Goal: Information Seeking & Learning: Check status

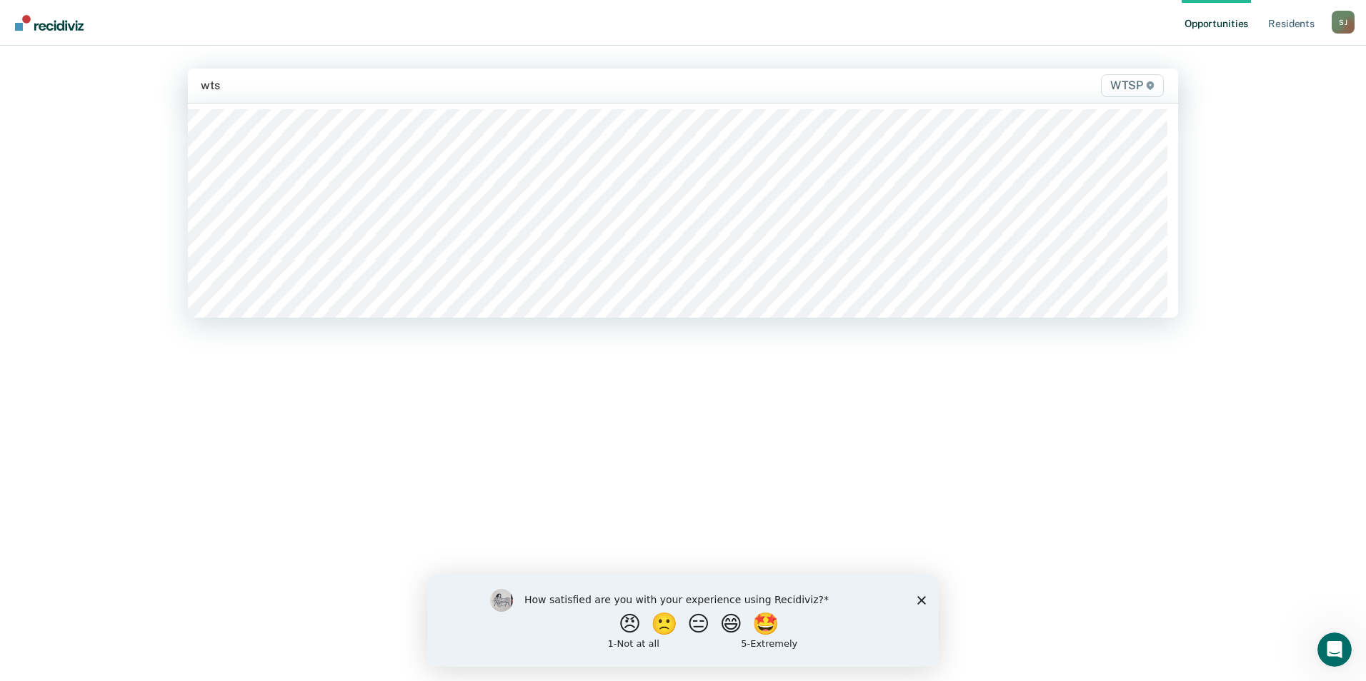
type input "wtsp"
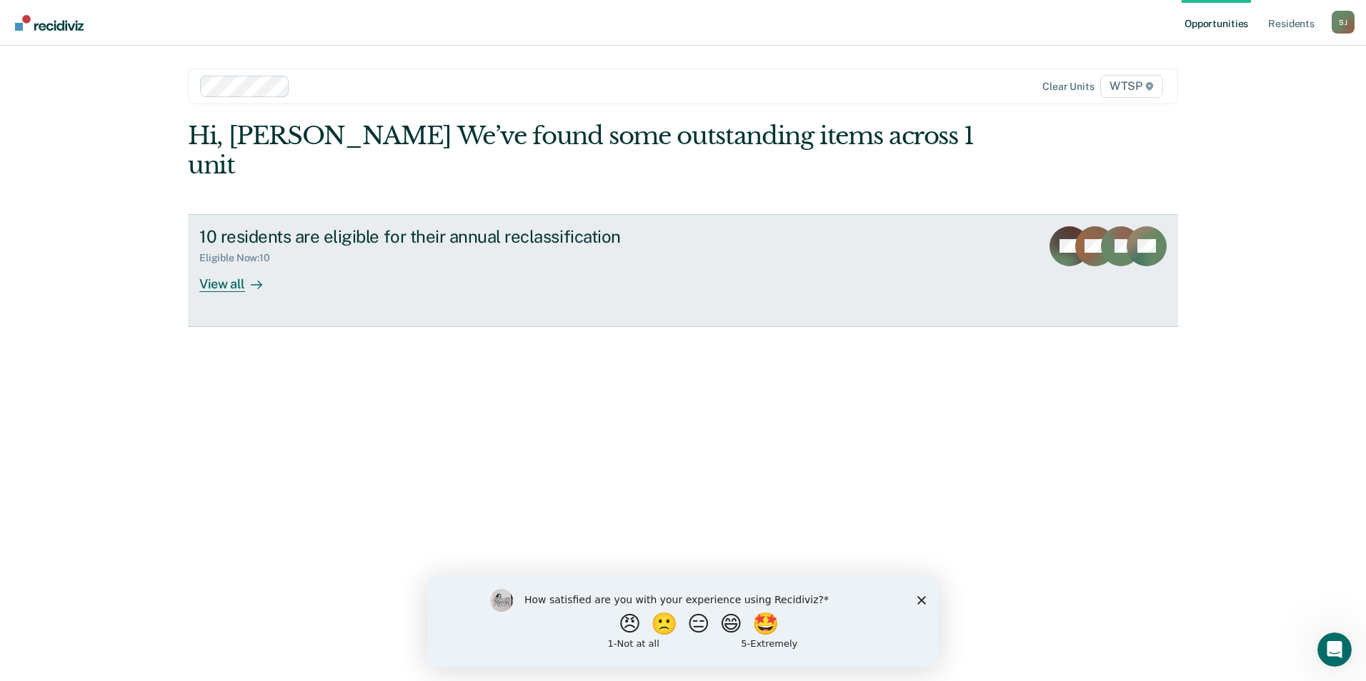
click at [214, 264] on div "View all" at bounding box center [239, 278] width 80 height 28
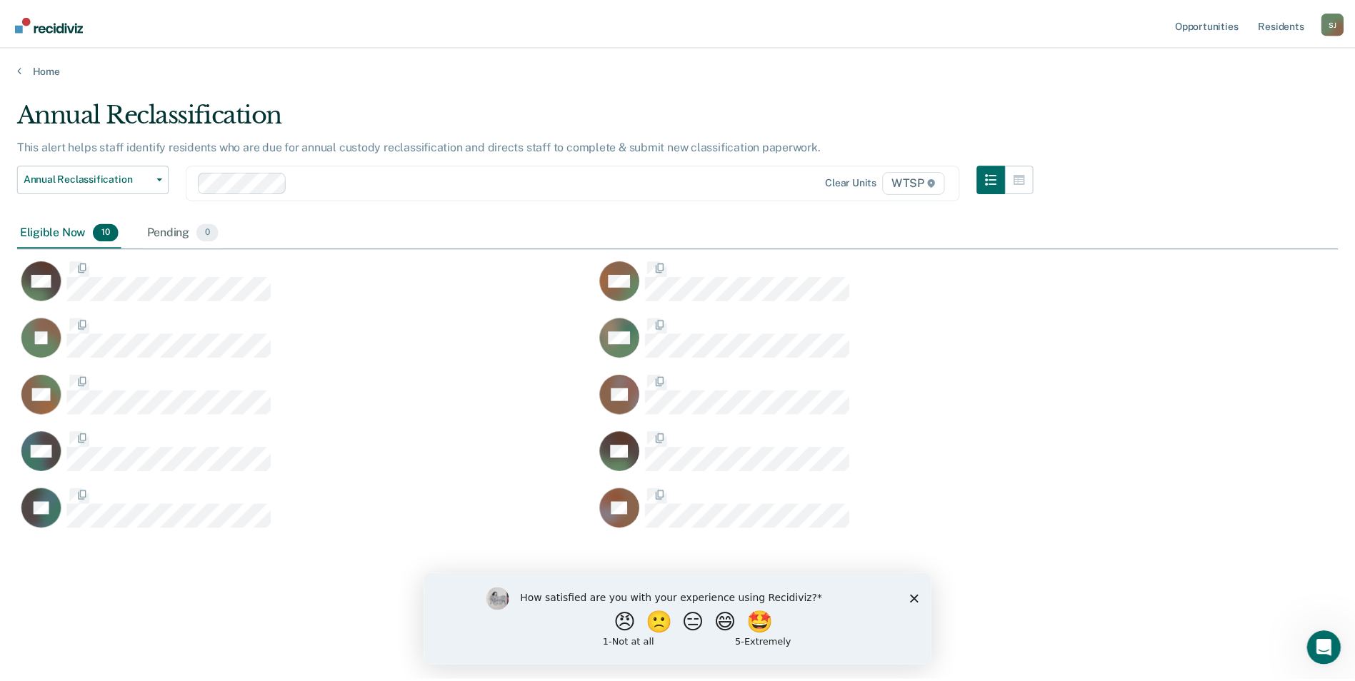
scroll to position [465, 1321]
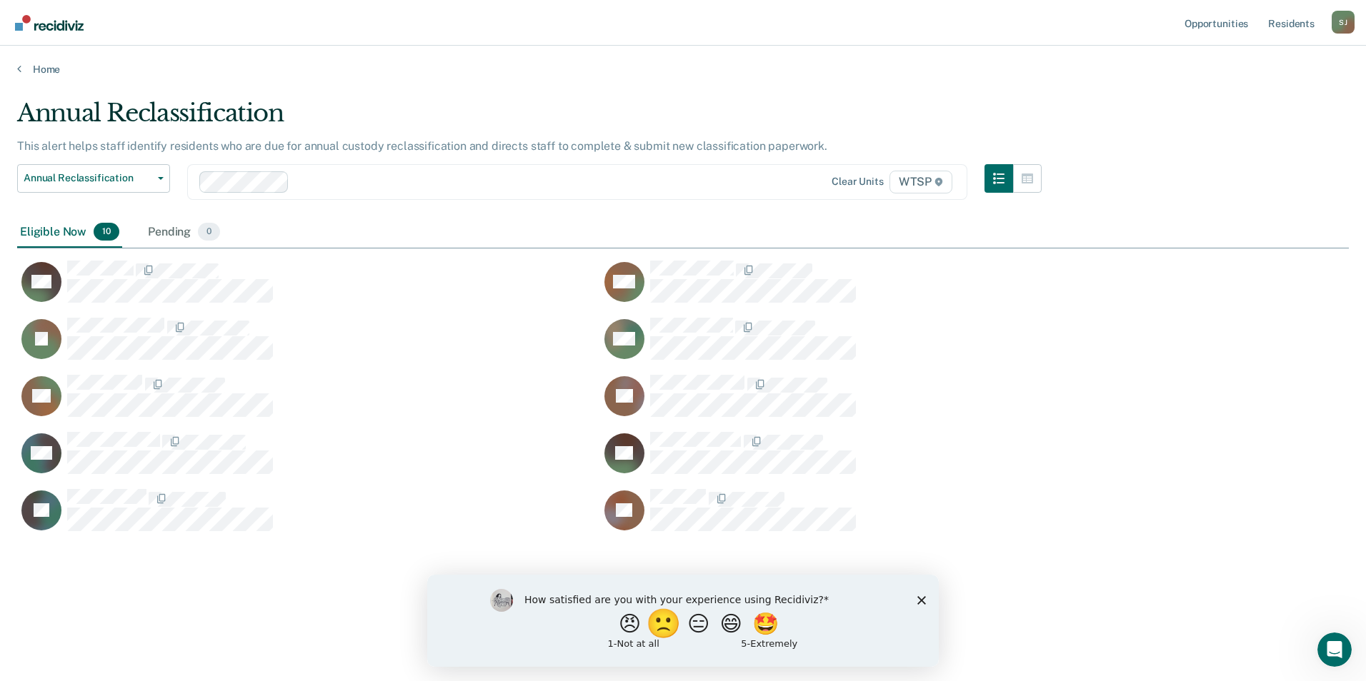
click at [664, 625] on button "🙁" at bounding box center [665, 623] width 39 height 29
click at [920, 606] on icon "Close survey" at bounding box center [921, 606] width 9 height 9
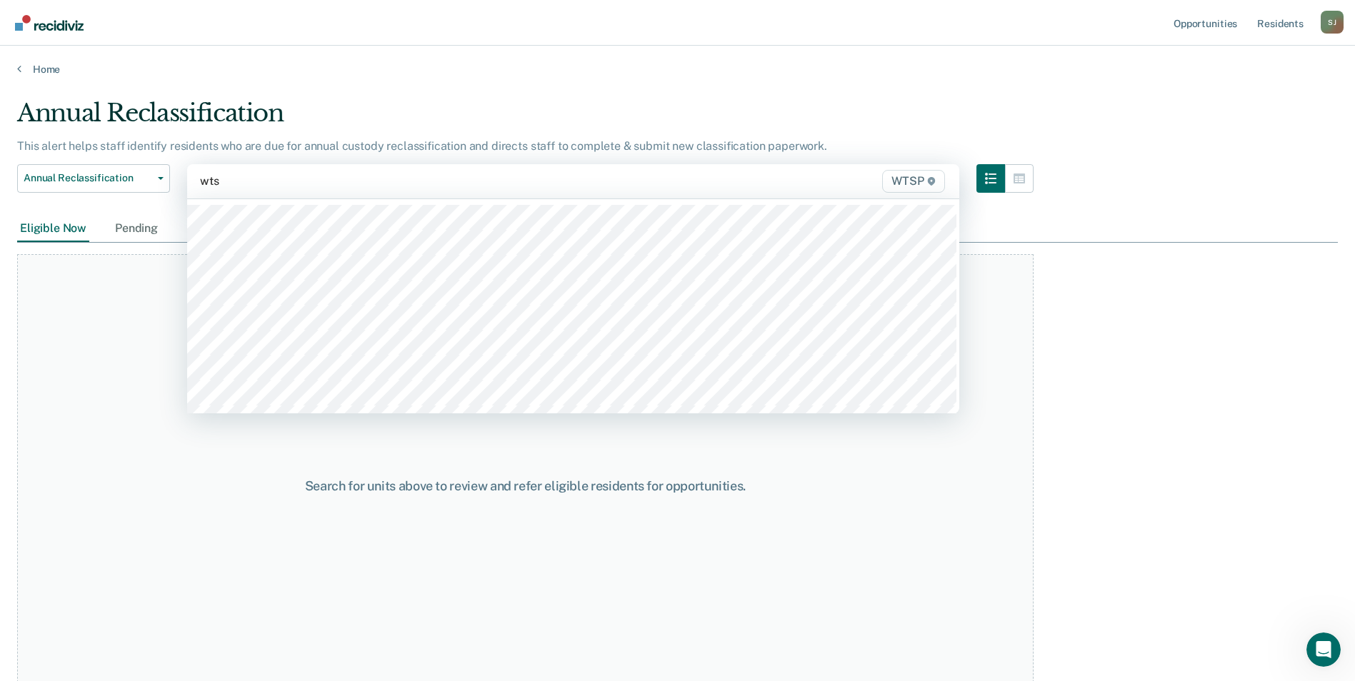
type input "wtsp"
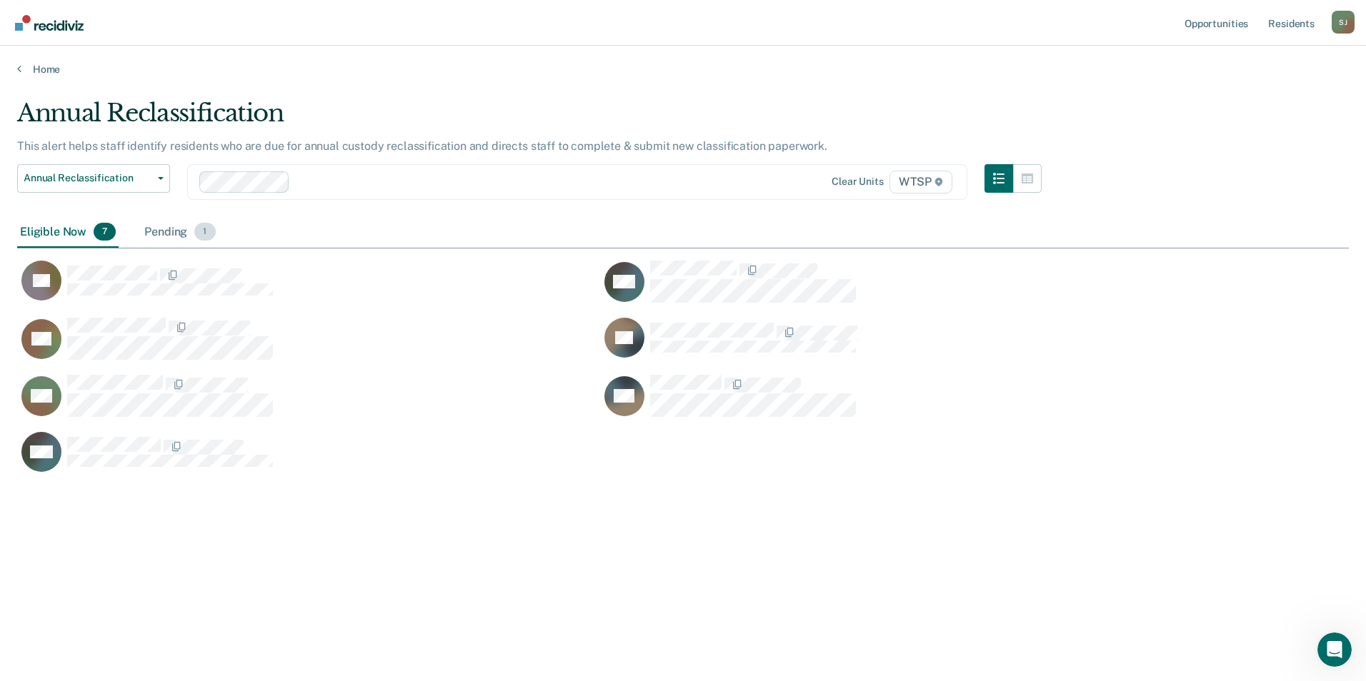
click at [163, 232] on div "Pending 1" at bounding box center [179, 232] width 76 height 31
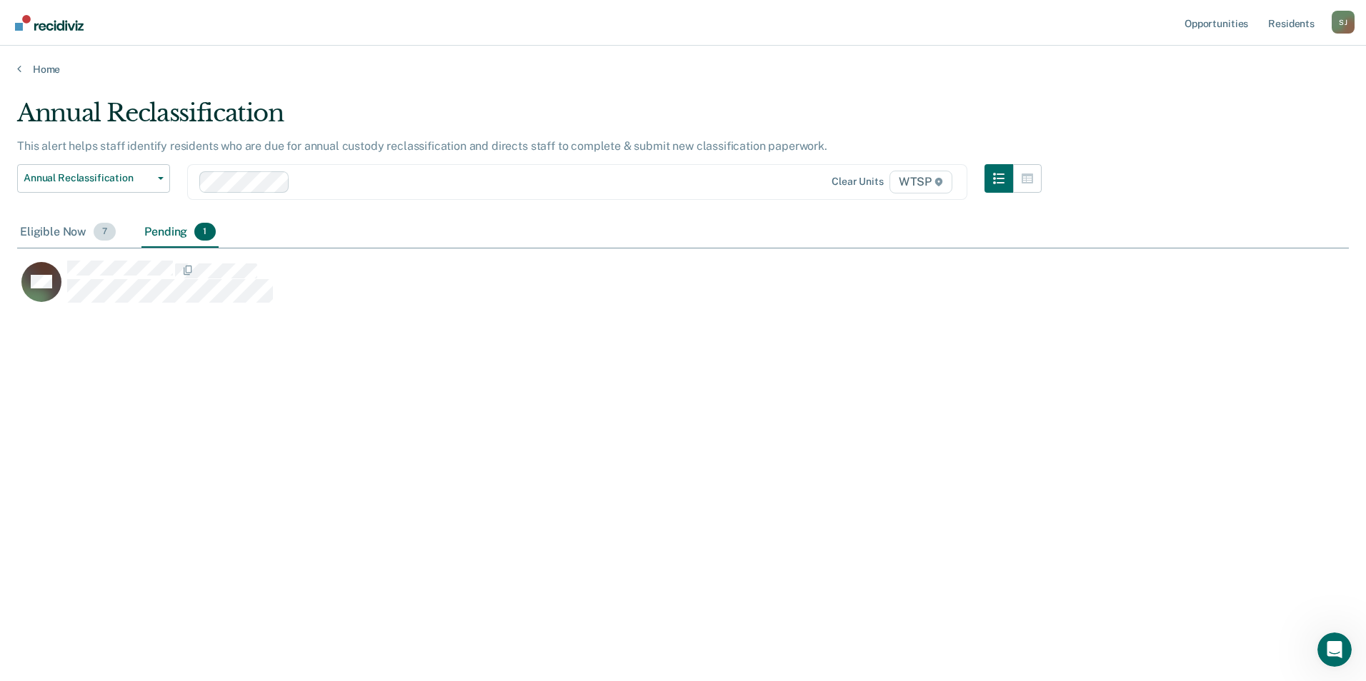
click at [53, 233] on div "Eligible Now 7" at bounding box center [67, 232] width 101 height 31
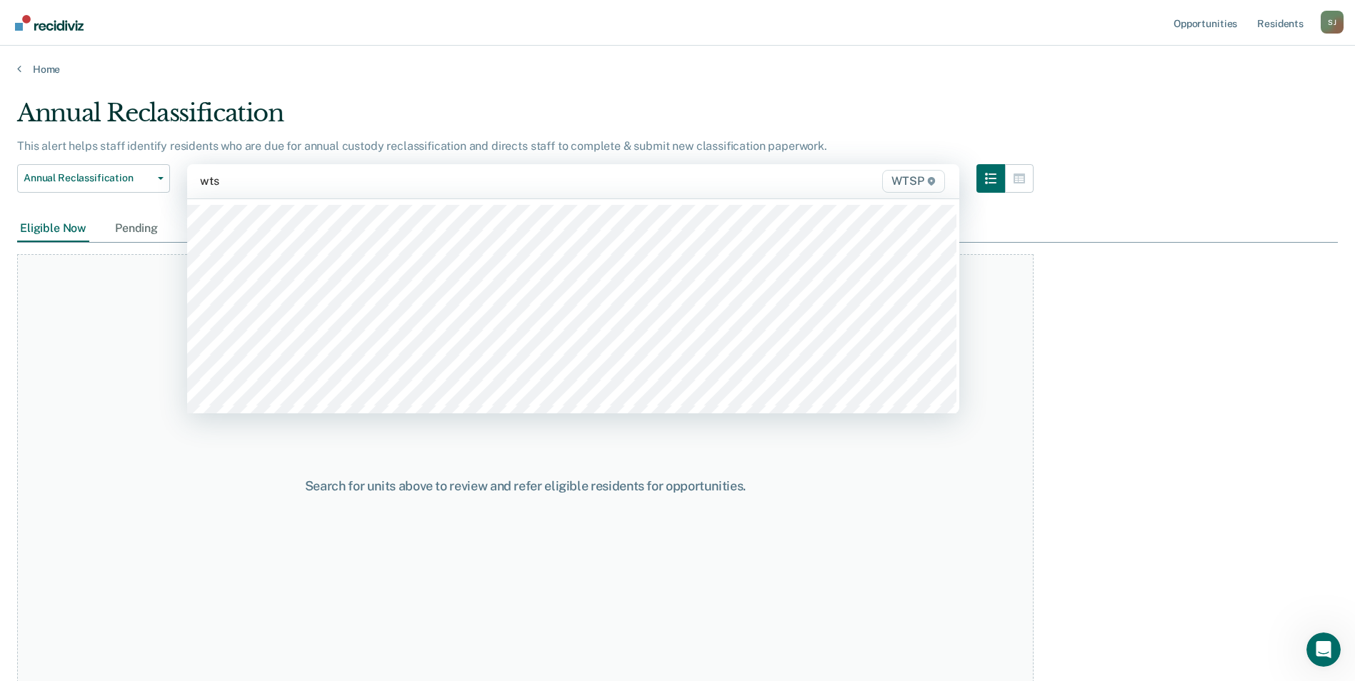
type input "wtsp"
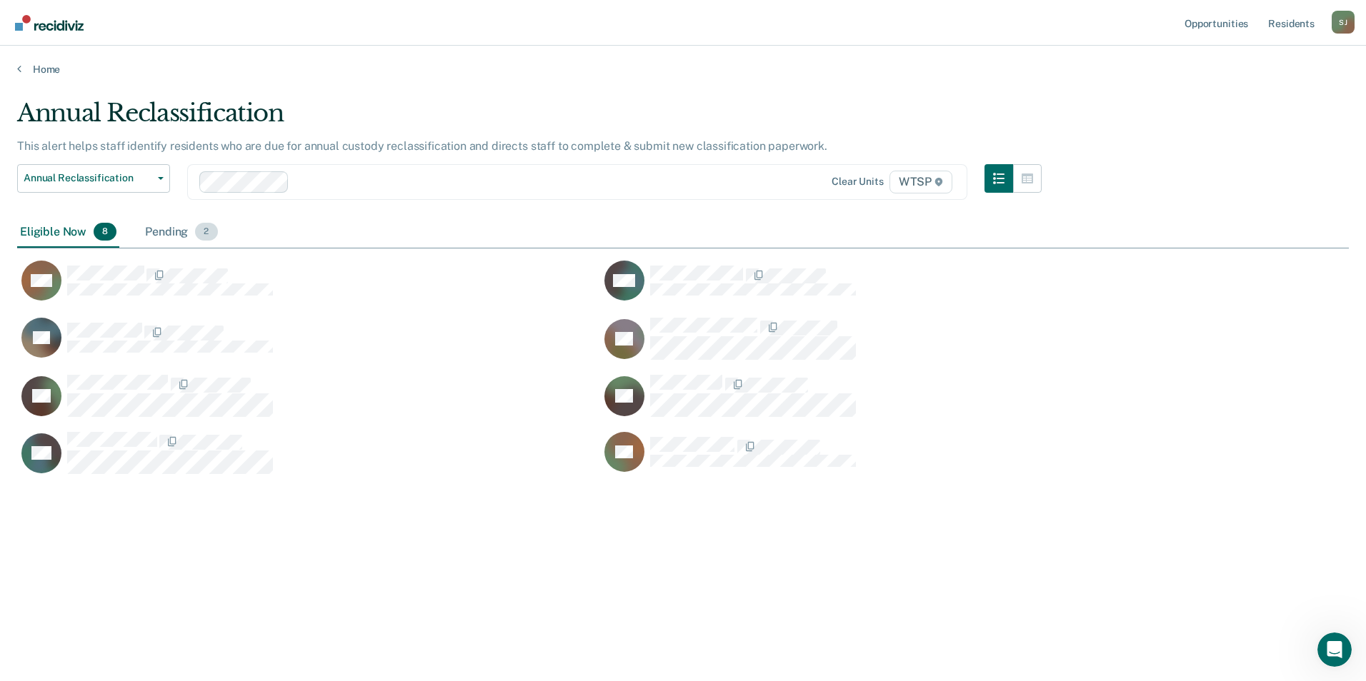
click at [170, 231] on div "Pending 2" at bounding box center [181, 232] width 78 height 31
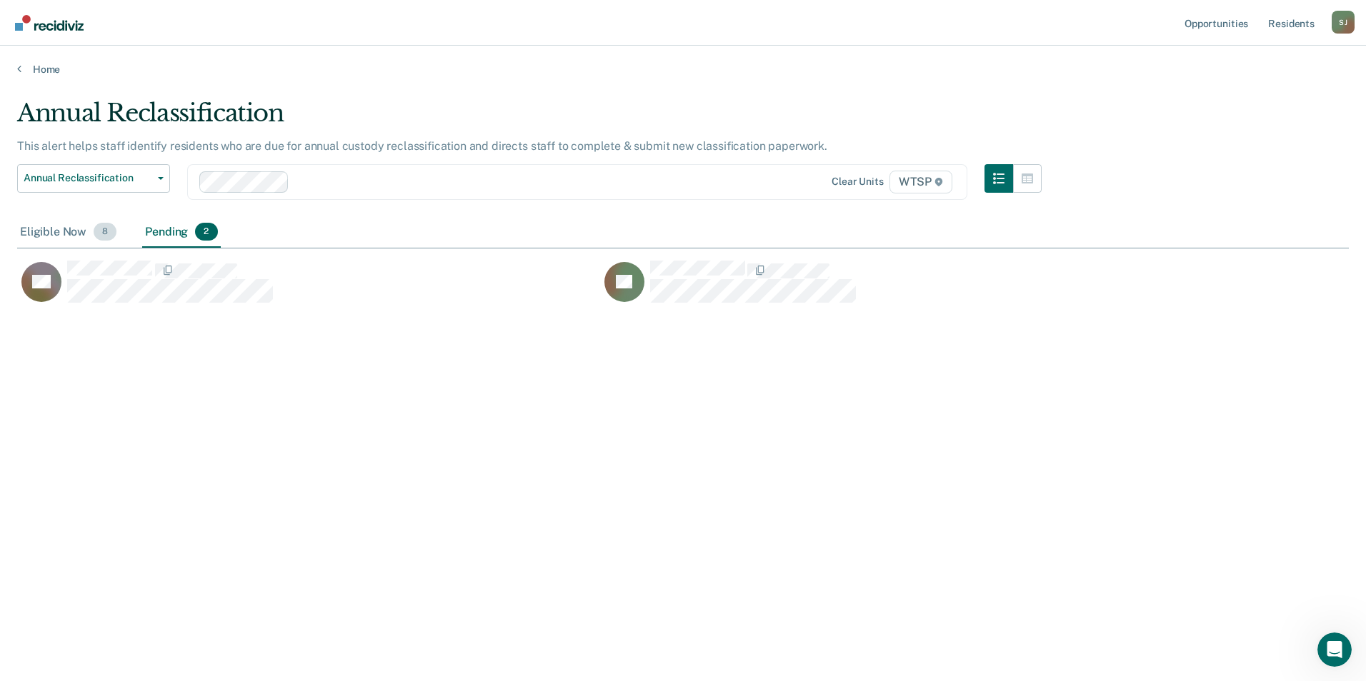
click at [65, 233] on div "Eligible Now 8" at bounding box center [68, 232] width 102 height 31
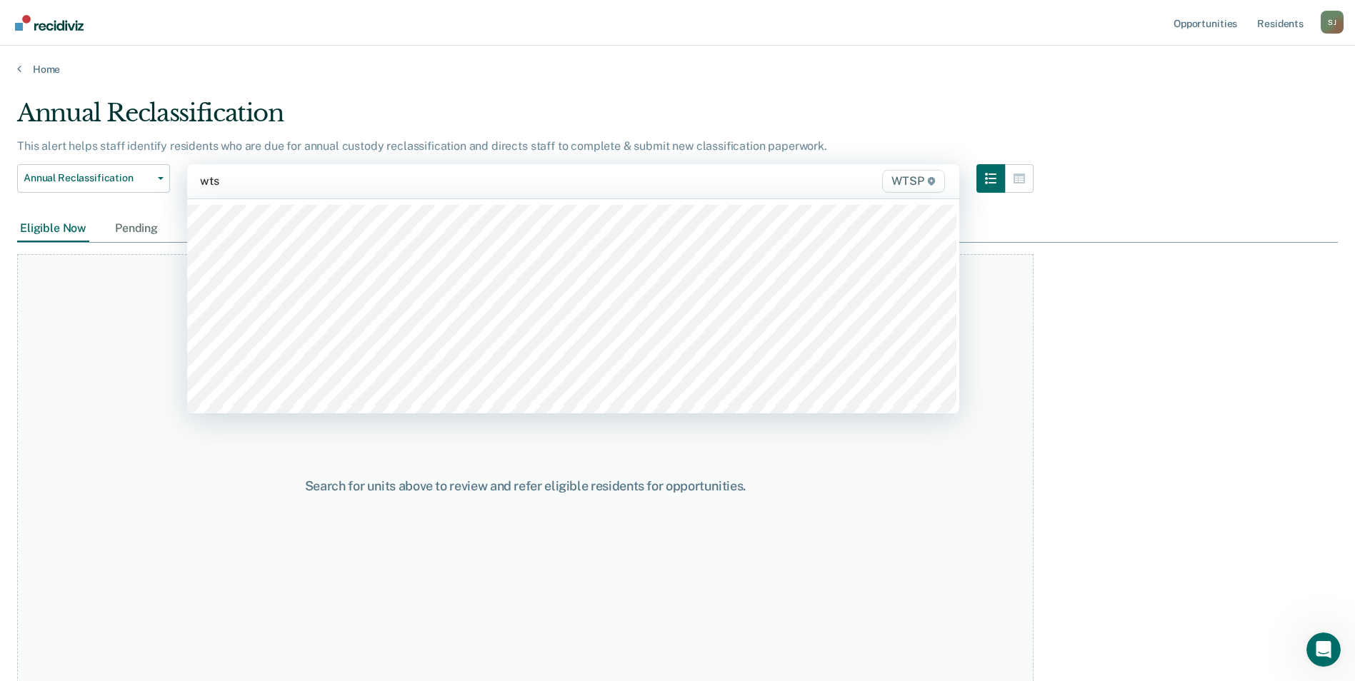
type input "wtsp"
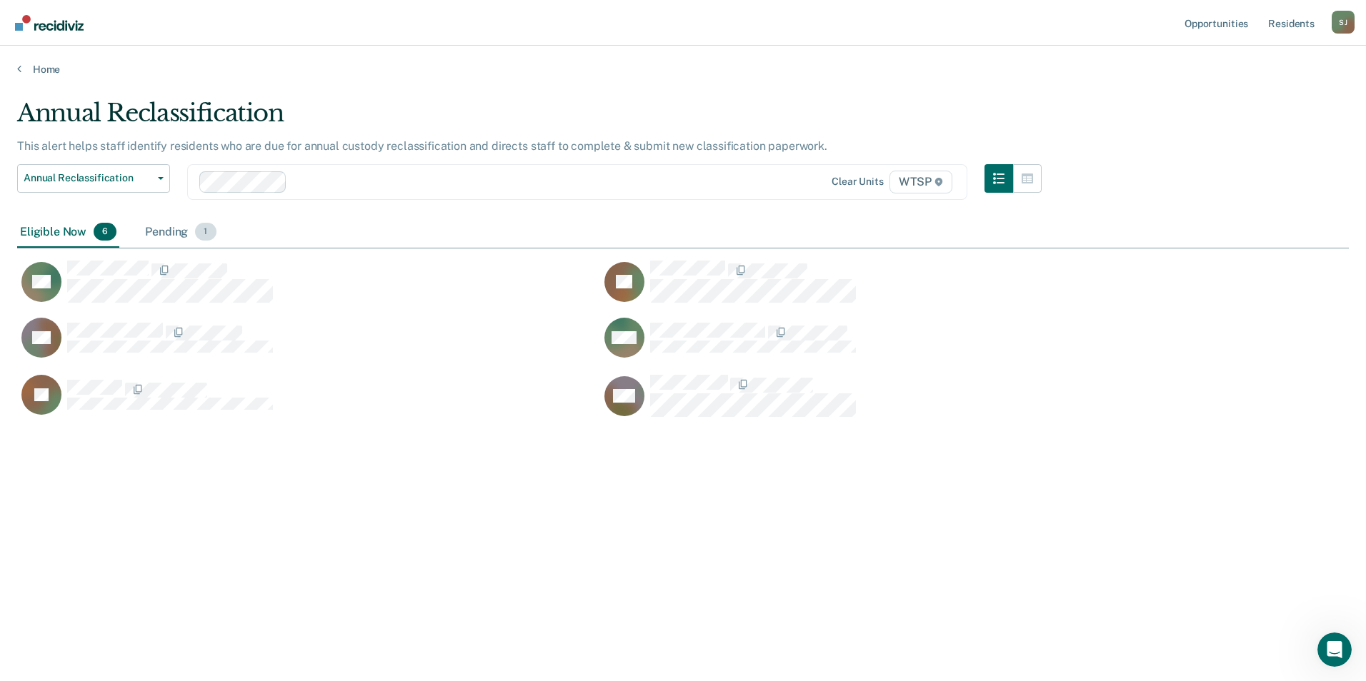
click at [163, 230] on div "Pending 1" at bounding box center [180, 232] width 76 height 31
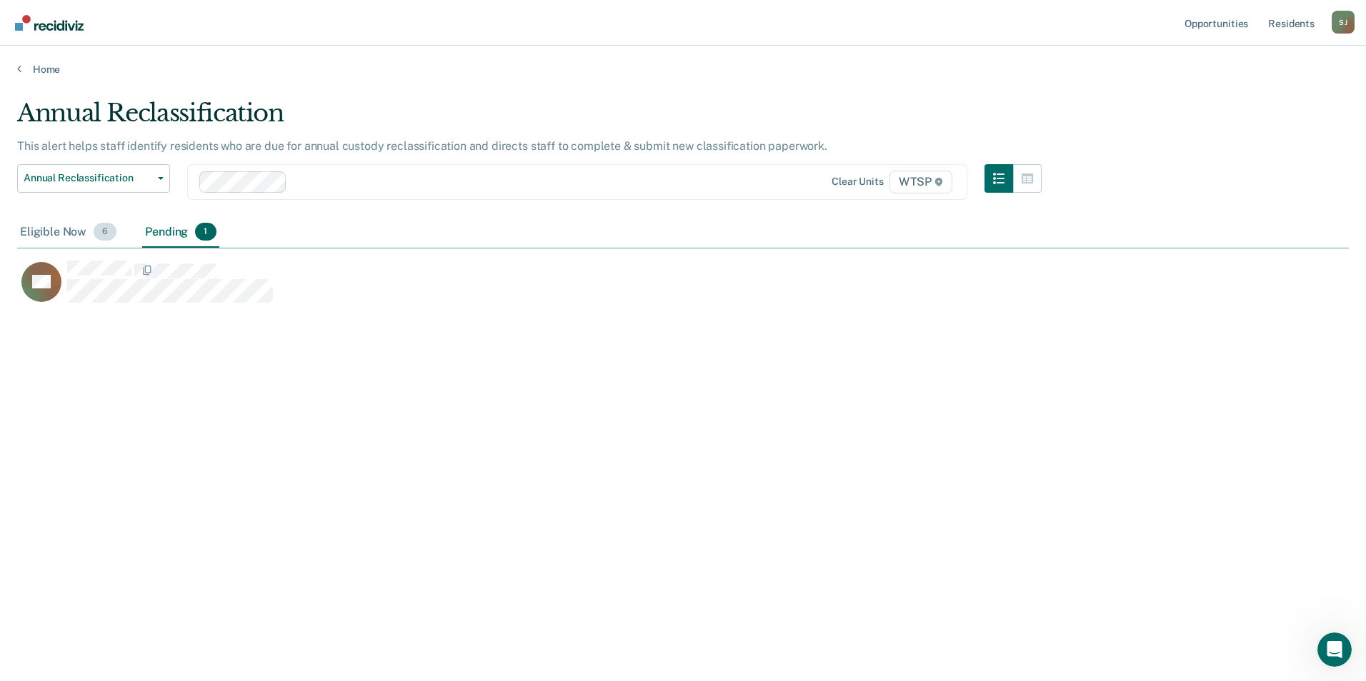
drag, startPoint x: 68, startPoint y: 232, endPoint x: 74, endPoint y: 227, distance: 8.1
click at [66, 231] on div "Eligible Now 6" at bounding box center [68, 232] width 102 height 31
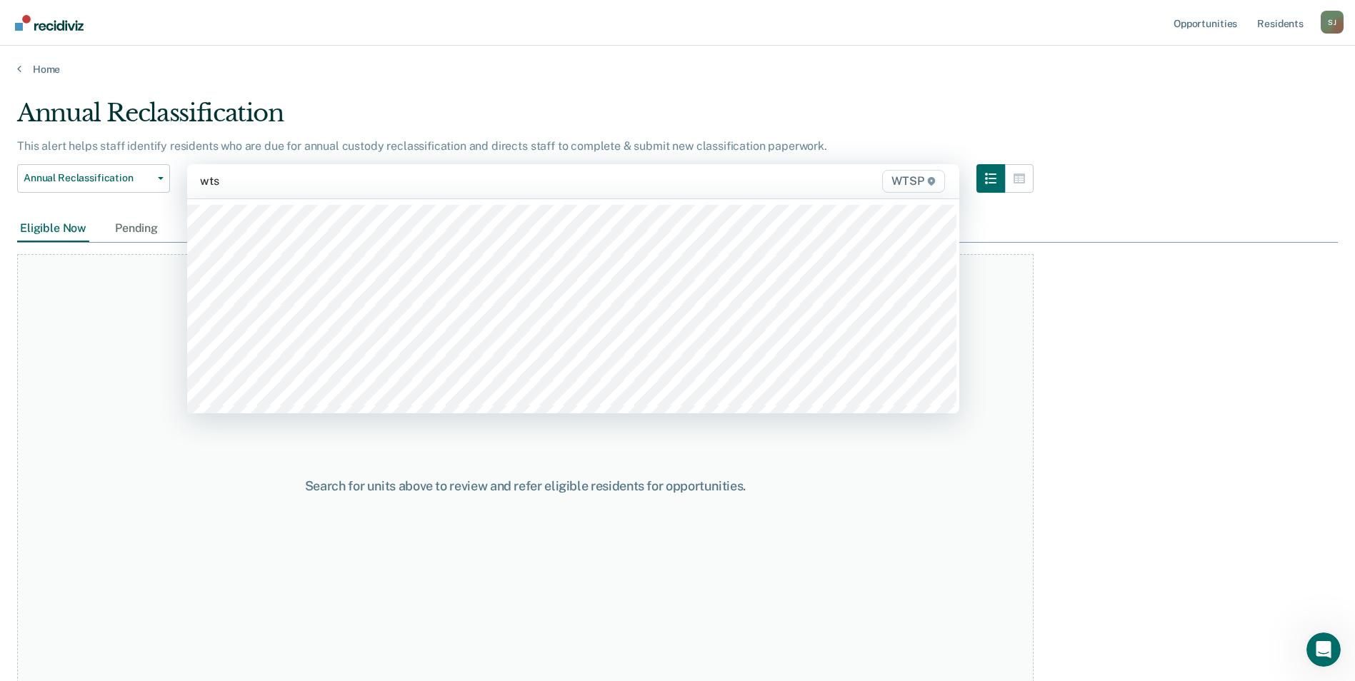
type input "wtsp"
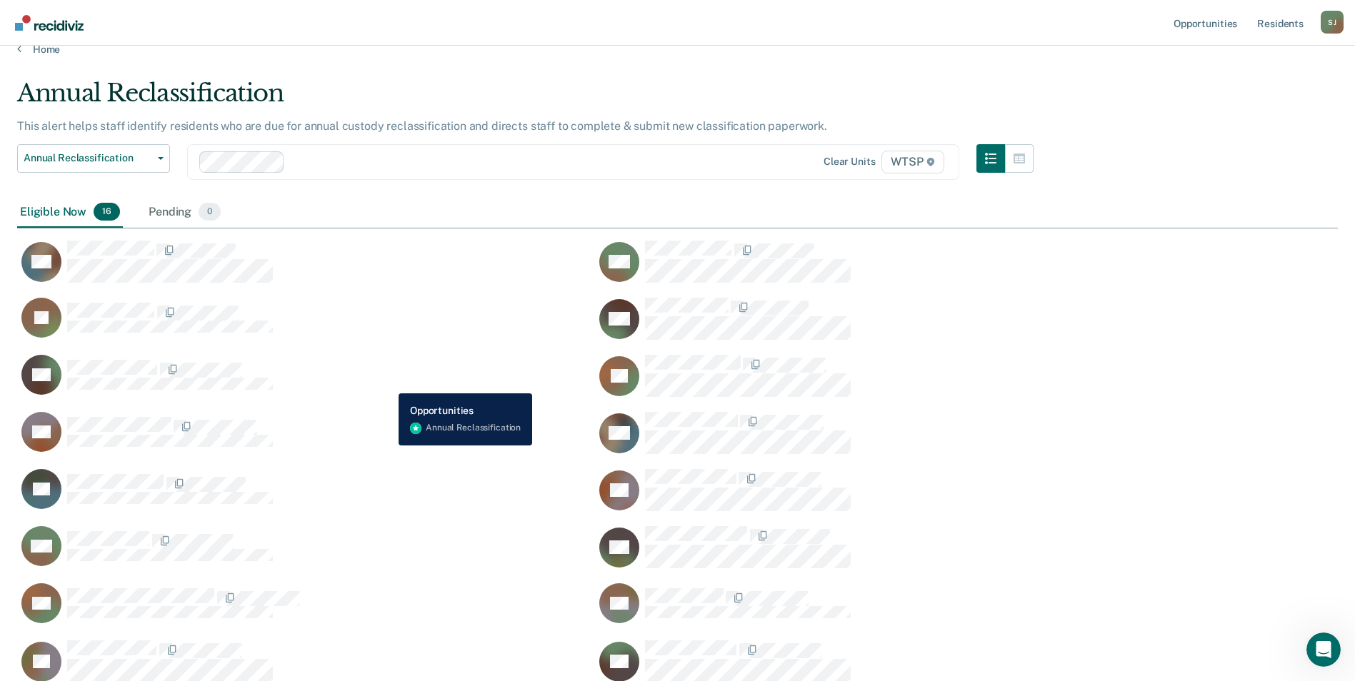
scroll to position [36, 0]
